Goal: Information Seeking & Learning: Learn about a topic

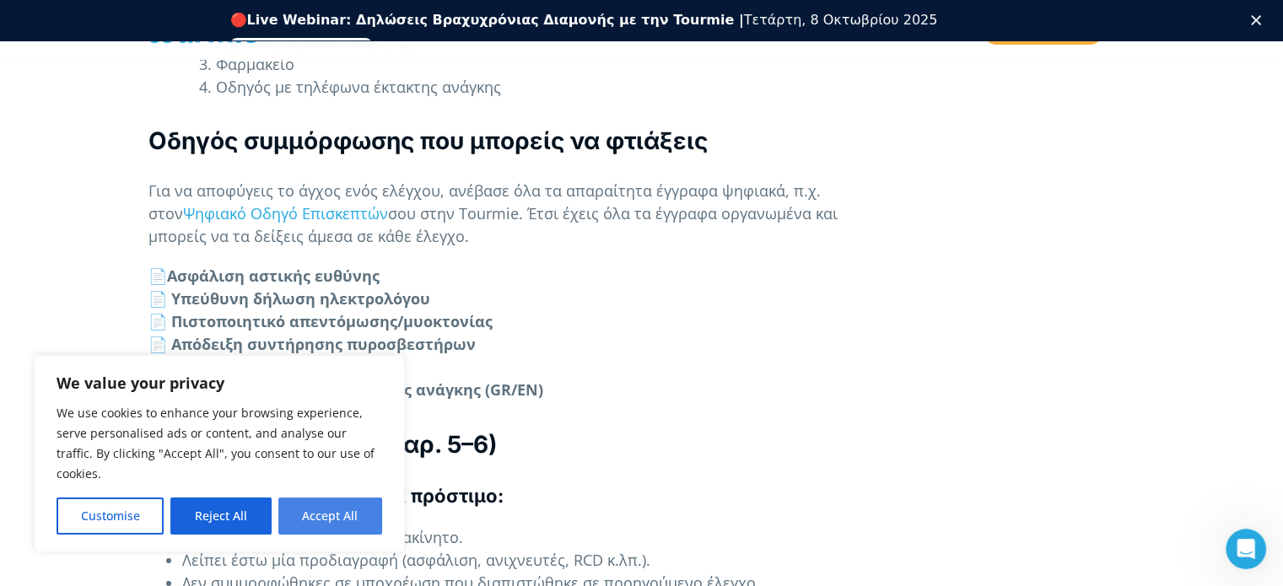
click at [321, 515] on button "Accept All" at bounding box center [330, 516] width 104 height 37
checkbox input "true"
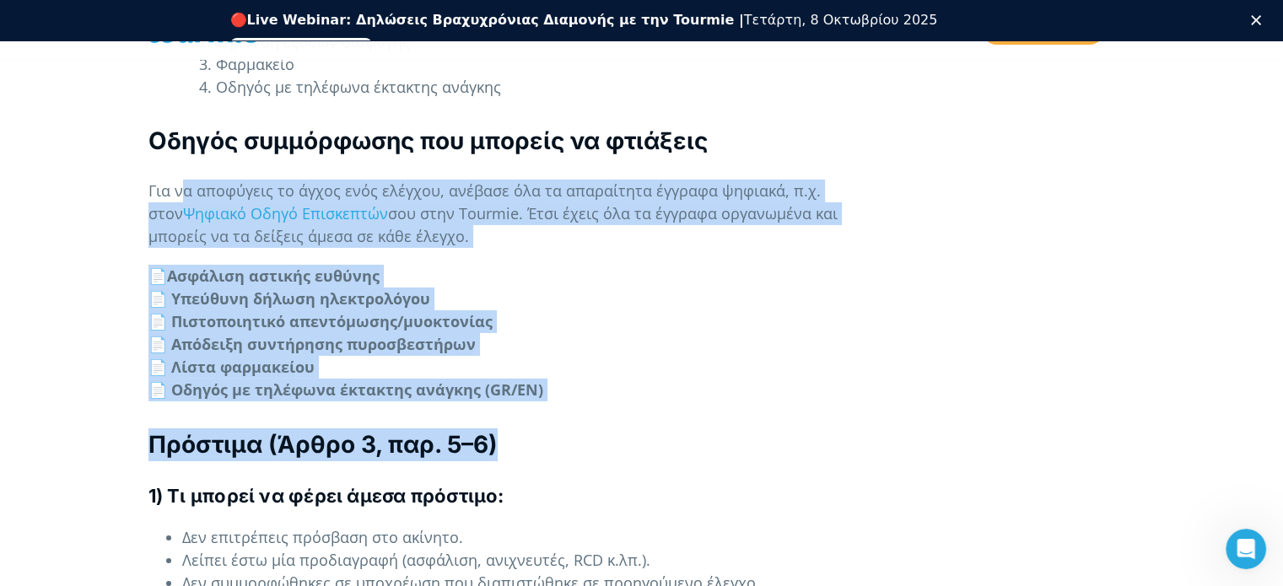
drag, startPoint x: 191, startPoint y: 144, endPoint x: 833, endPoint y: 401, distance: 692.1
click at [833, 429] on h3 "Πρόστιμα (Άρθρο 3, παρ. 5–6)" at bounding box center [513, 445] width 731 height 33
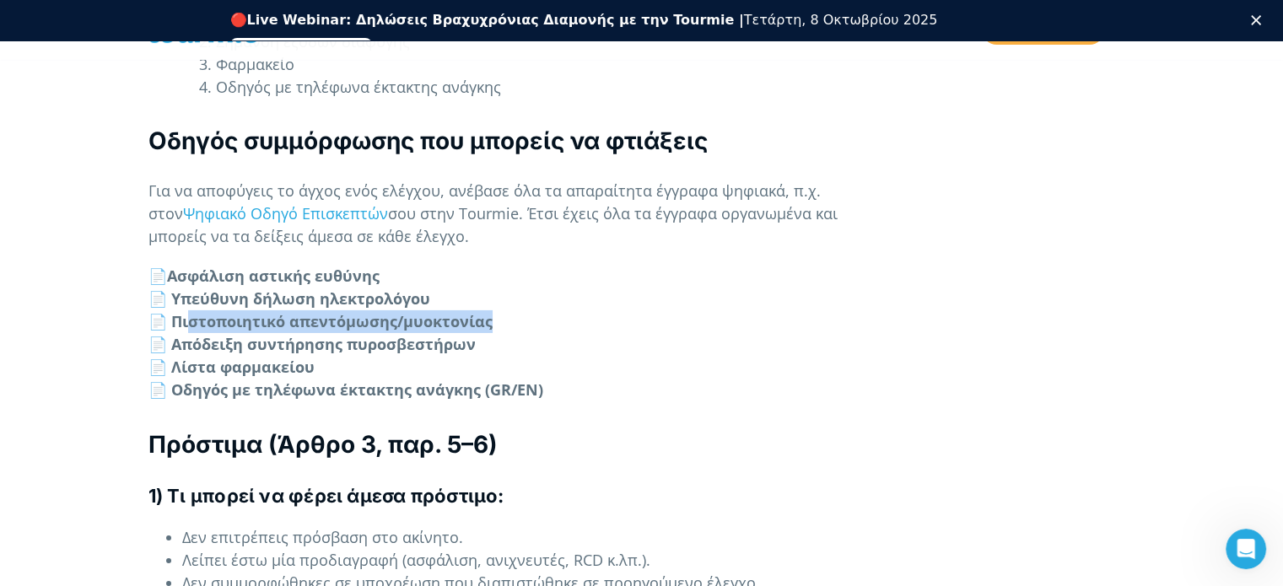
drag, startPoint x: 218, startPoint y: 274, endPoint x: 506, endPoint y: 269, distance: 288.6
click at [506, 269] on p "📄 Ασφάλιση αστικής ευθύνης 📄 Υπεύθυνη δήλωση ηλεκτρολόγου 📄 Πιστοποιητικό απεντ…" at bounding box center [513, 333] width 731 height 137
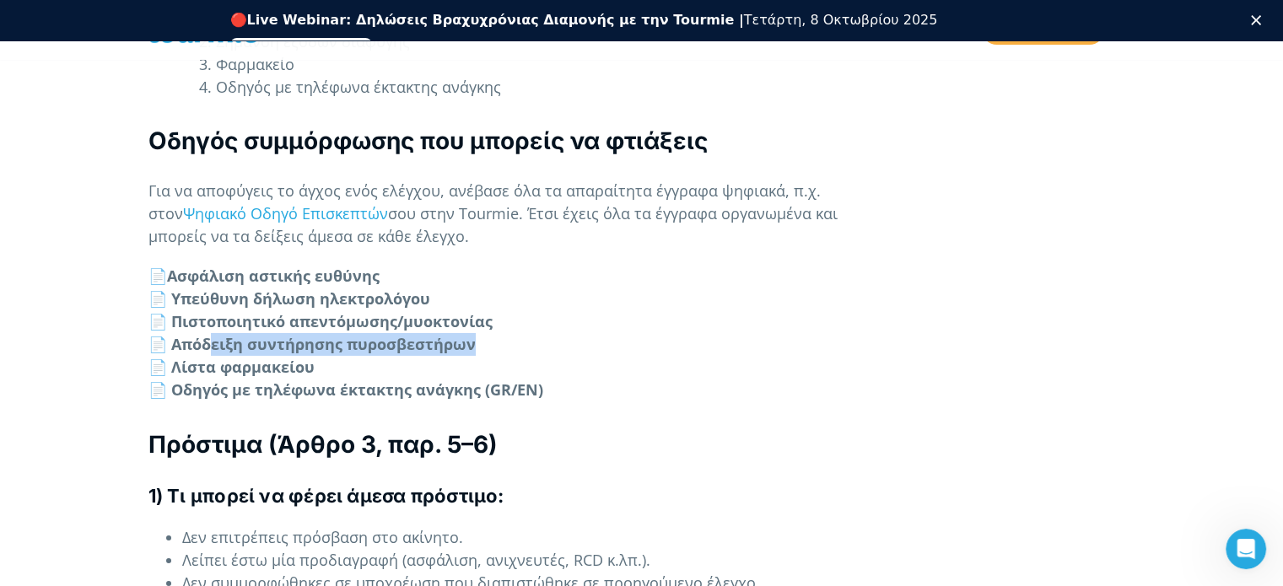
drag, startPoint x: 348, startPoint y: 301, endPoint x: 503, endPoint y: 301, distance: 154.4
click at [503, 301] on p "📄 Ασφάλιση αστικής ευθύνης 📄 Υπεύθυνη δήλωση ηλεκτρολόγου 📄 Πιστοποιητικό απεντ…" at bounding box center [513, 333] width 731 height 137
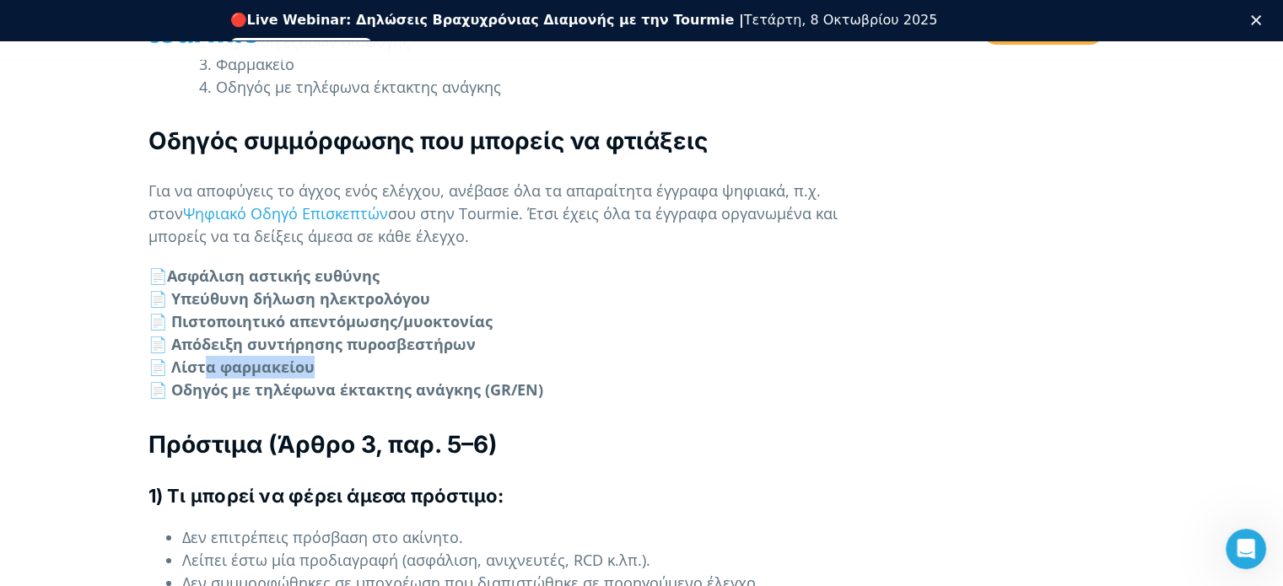
drag, startPoint x: 208, startPoint y: 310, endPoint x: 398, endPoint y: 314, distance: 190.7
click at [398, 314] on p "📄 Ασφάλιση αστικής ευθύνης 📄 Υπεύθυνη δήλωση ηλεκτρολόγου 📄 Πιστοποιητικό απεντ…" at bounding box center [513, 333] width 731 height 137
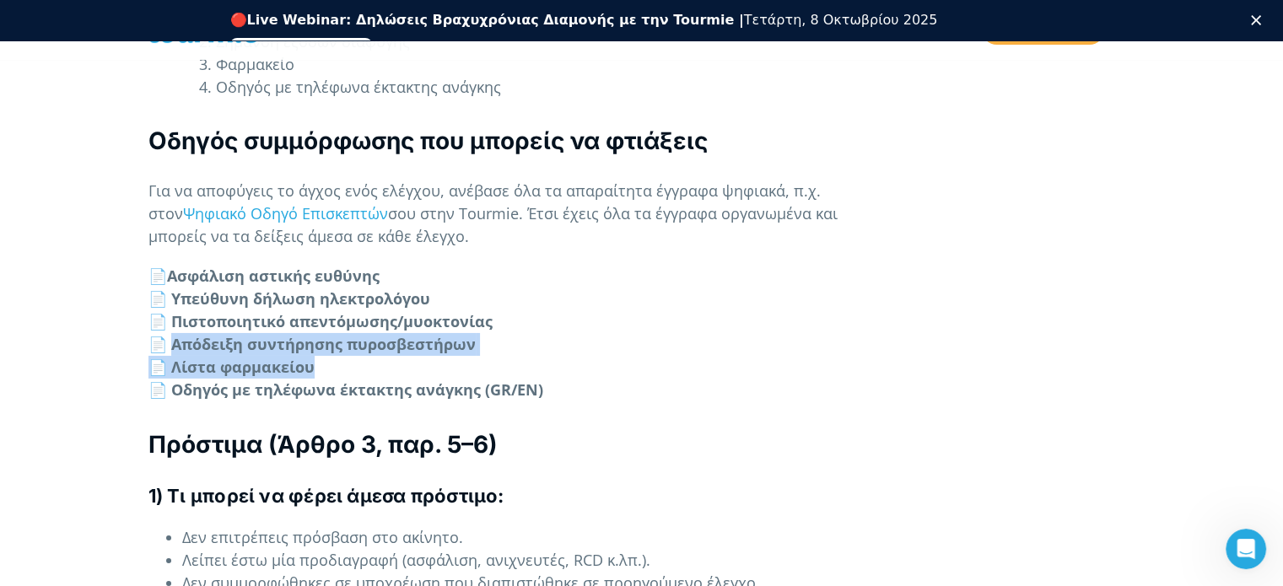
drag, startPoint x: 376, startPoint y: 327, endPoint x: 172, endPoint y: 299, distance: 206.0
click at [172, 299] on p "📄 Ασφάλιση αστικής ευθύνης 📄 Υπεύθυνη δήλωση ηλεκτρολόγου 📄 Πιστοποιητικό απεντ…" at bounding box center [513, 333] width 731 height 137
click at [172, 334] on strong "📄 Απόδειξη συντήρησης πυροσβεστήρων" at bounding box center [311, 344] width 327 height 20
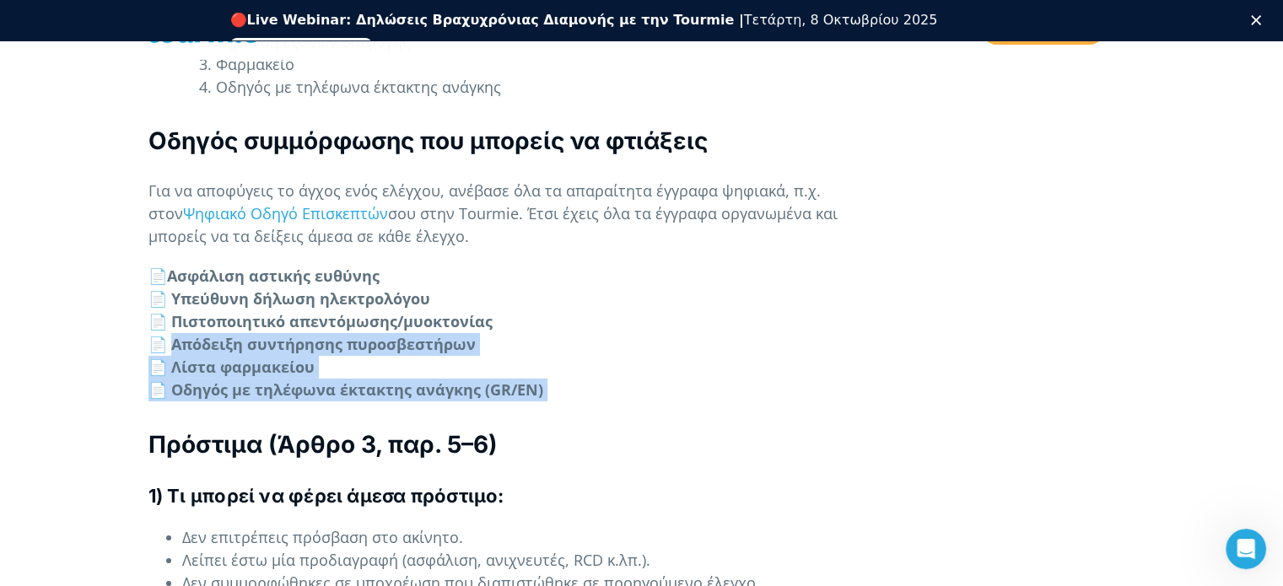
drag, startPoint x: 172, startPoint y: 299, endPoint x: 561, endPoint y: 345, distance: 391.6
click at [557, 348] on p "📄 Ασφάλιση αστικής ευθύνης 📄 Υπεύθυνη δήλωση ηλεκτρολόγου 📄 Πιστοποιητικό απεντ…" at bounding box center [513, 333] width 731 height 137
click at [562, 344] on p "📄 Ασφάλιση αστικής ευθύνης 📄 Υπεύθυνη δήλωση ηλεκτρολόγου 📄 Πιστοποιητικό απεντ…" at bounding box center [513, 333] width 731 height 137
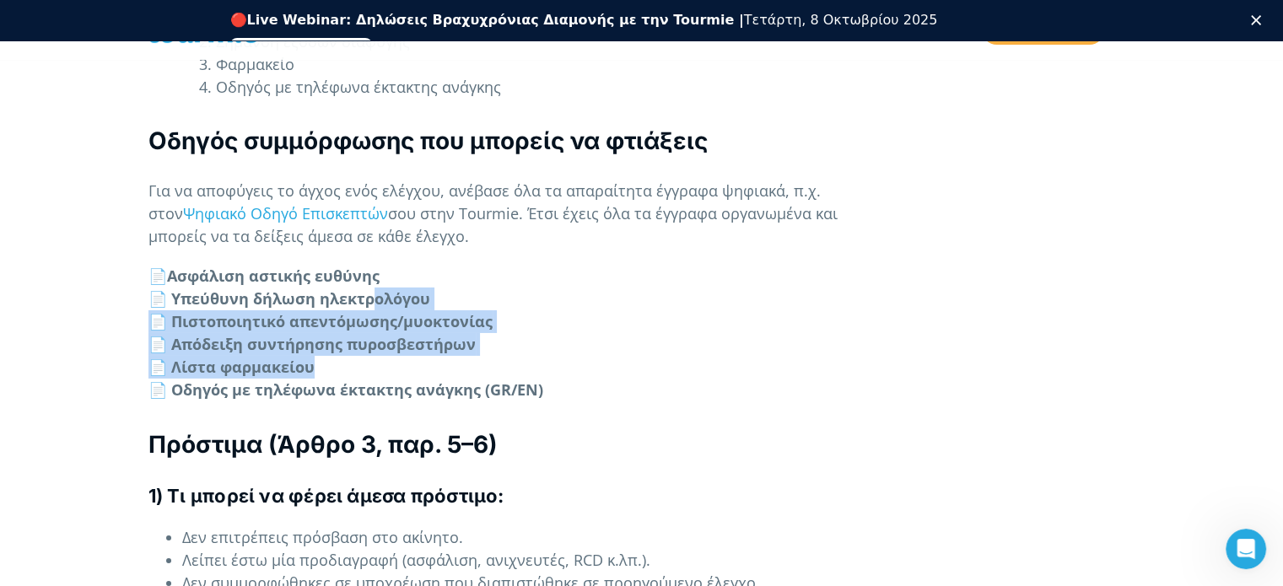
drag, startPoint x: 562, startPoint y: 323, endPoint x: 378, endPoint y: 242, distance: 200.9
click at [378, 265] on p "📄 Ασφάλιση αστικής ευθύνης 📄 Υπεύθυνη δήλωση ηλεκτρολόγου 📄 Πιστοποιητικό απεντ…" at bounding box center [513, 333] width 731 height 137
click at [380, 266] on strong "Ασφάλιση αστικής ευθύνης" at bounding box center [273, 276] width 213 height 20
